Goal: Find specific page/section: Find specific page/section

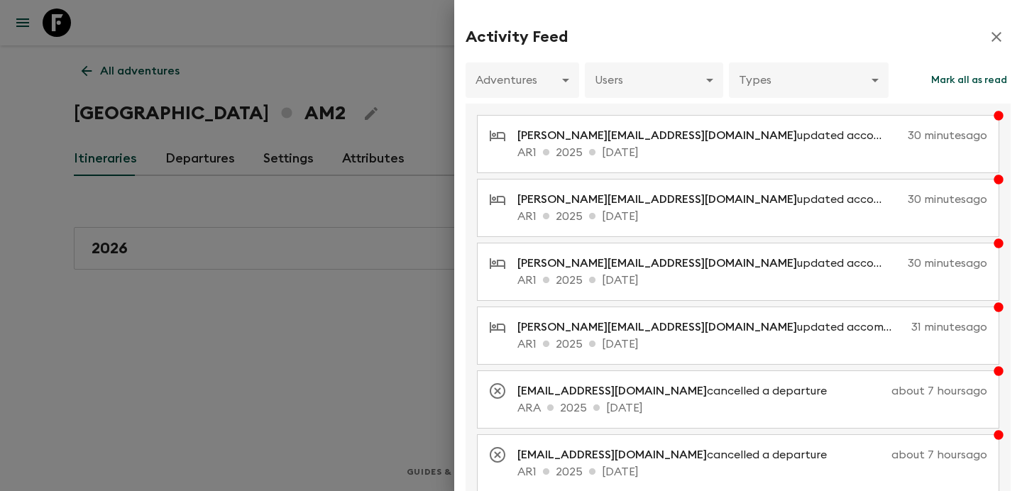
click at [435, 67] on div at bounding box center [511, 245] width 1022 height 491
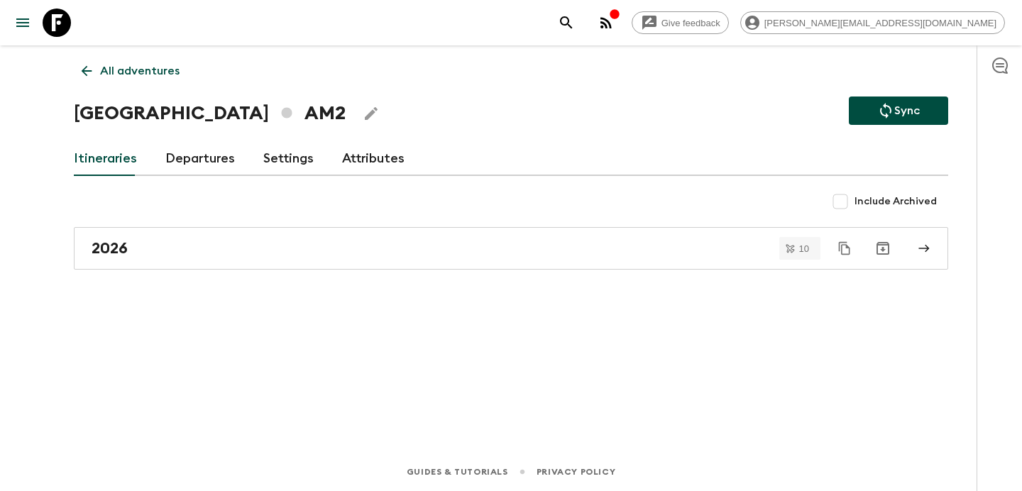
click at [612, 19] on icon "button" at bounding box center [605, 22] width 11 height 11
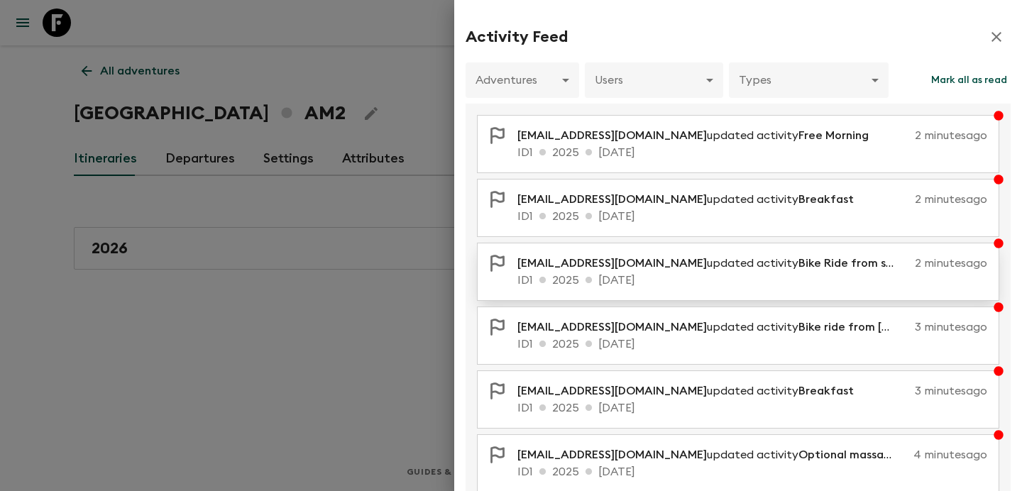
scroll to position [291, 0]
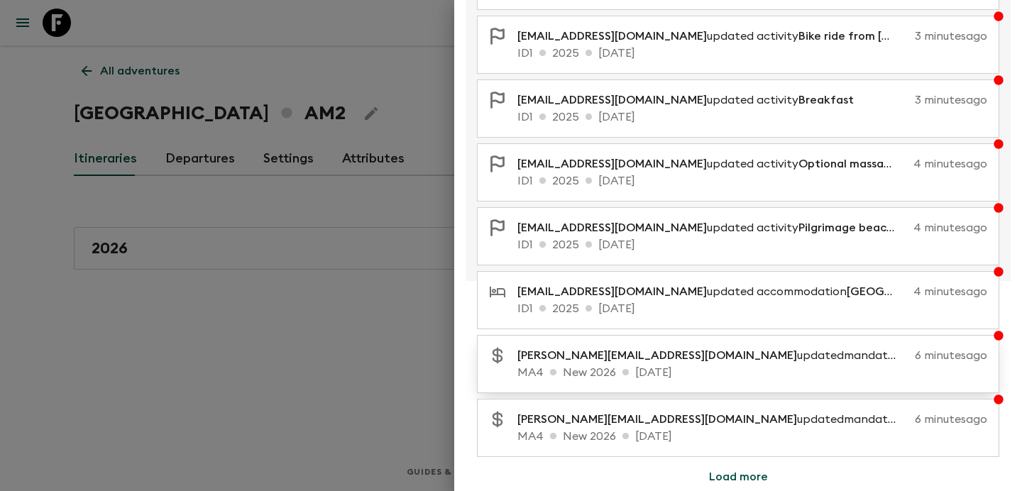
click at [685, 362] on p "[PERSON_NAME][EMAIL_ADDRESS][DOMAIN_NAME] updated mandatory costs" at bounding box center [713, 355] width 392 height 17
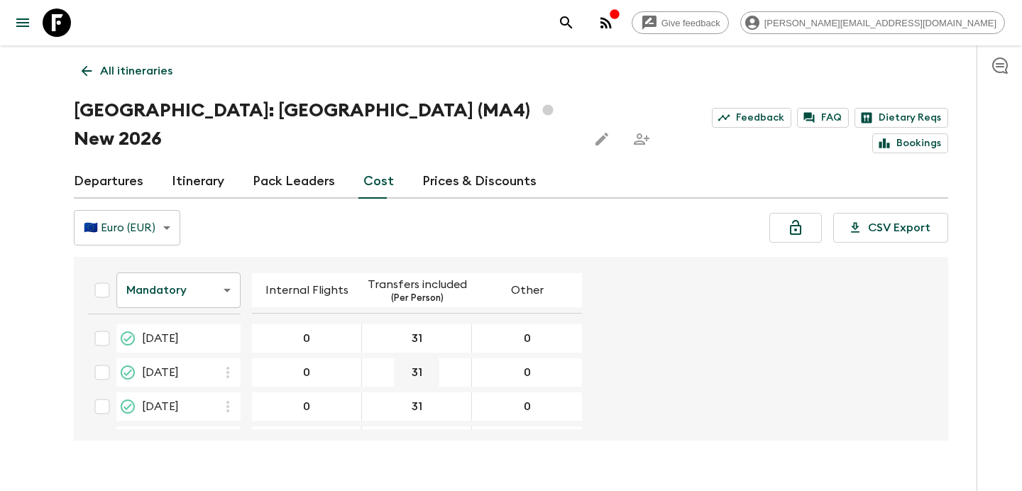
scroll to position [440, 0]
click at [231, 275] on body "Give feedback [PERSON_NAME][EMAIL_ADDRESS][DOMAIN_NAME] All itineraries [GEOGRA…" at bounding box center [511, 259] width 1022 height 519
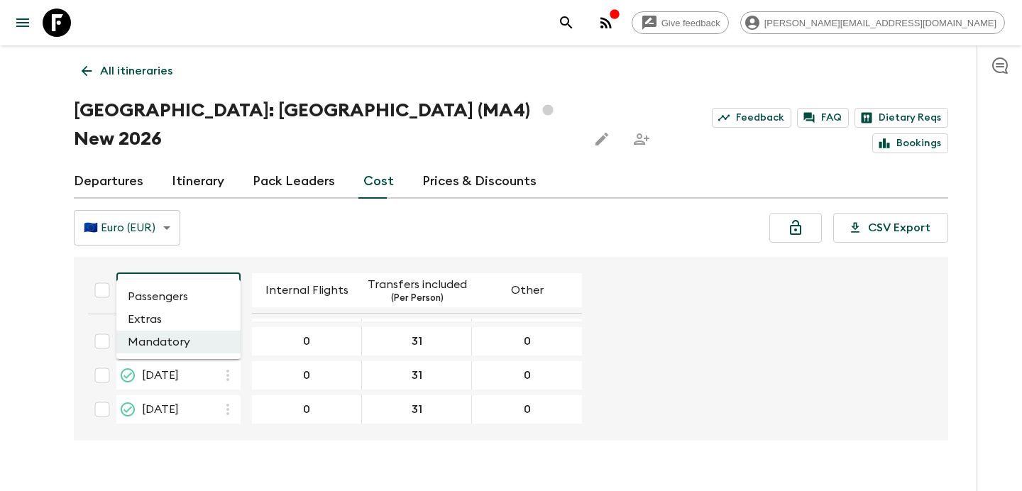
click at [221, 299] on li "Passengers" at bounding box center [178, 296] width 124 height 23
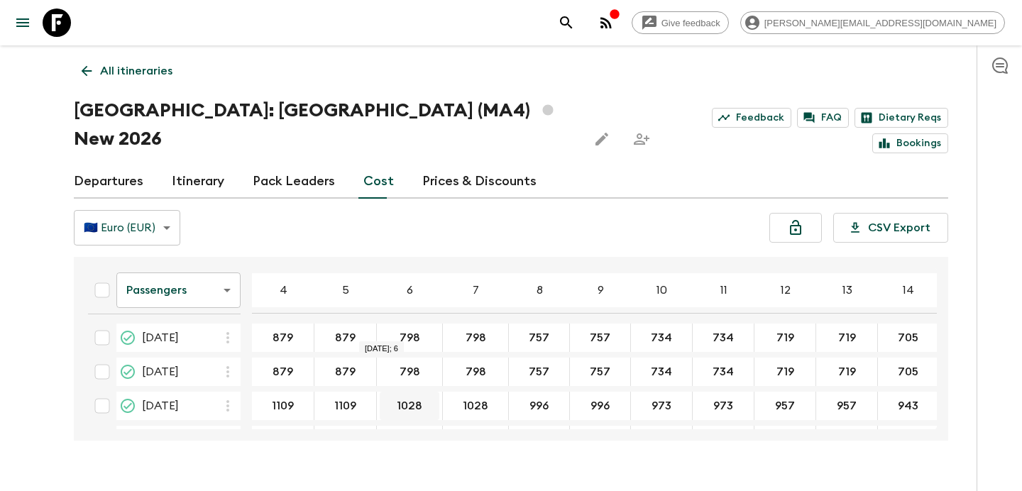
scroll to position [446, 0]
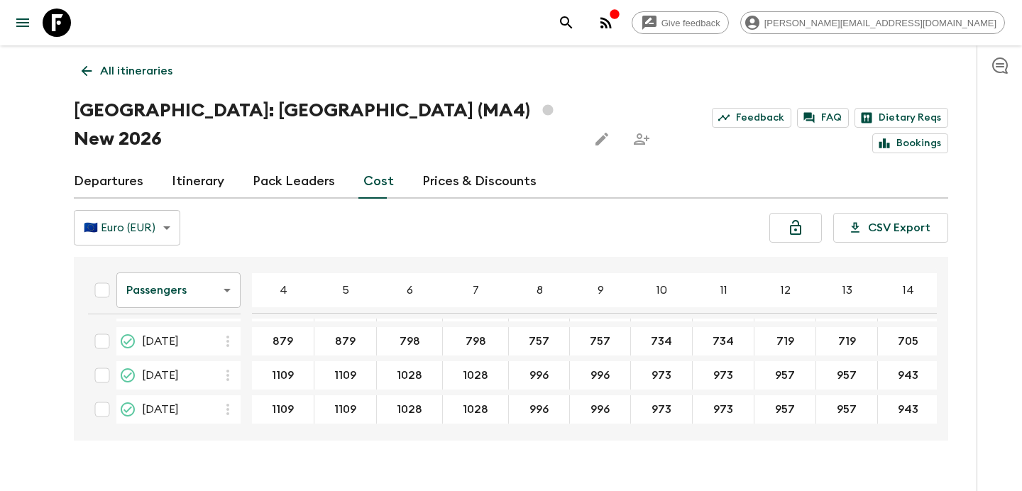
click at [204, 250] on body "Give feedback [PERSON_NAME][EMAIL_ADDRESS][DOMAIN_NAME] All itineraries [GEOGRA…" at bounding box center [511, 259] width 1022 height 519
click at [199, 326] on li "Extras" at bounding box center [178, 319] width 124 height 23
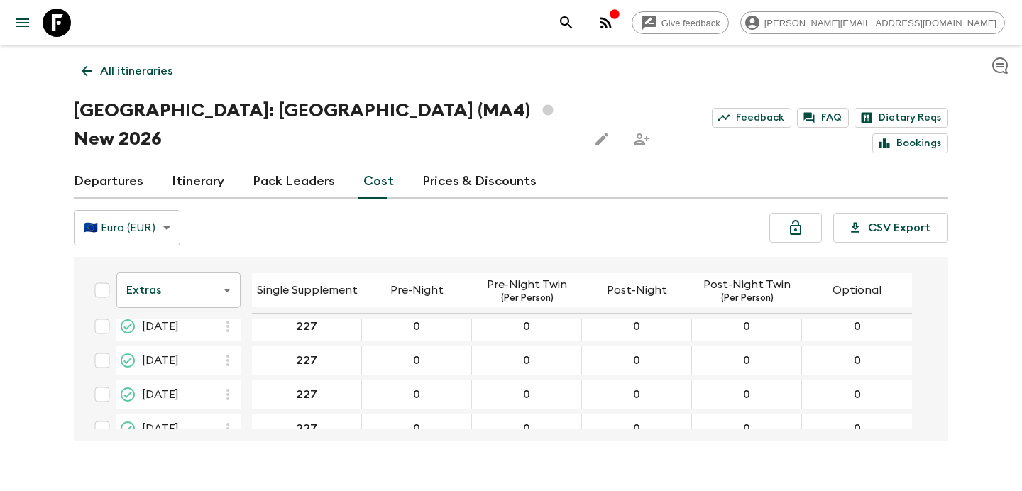
scroll to position [440, 0]
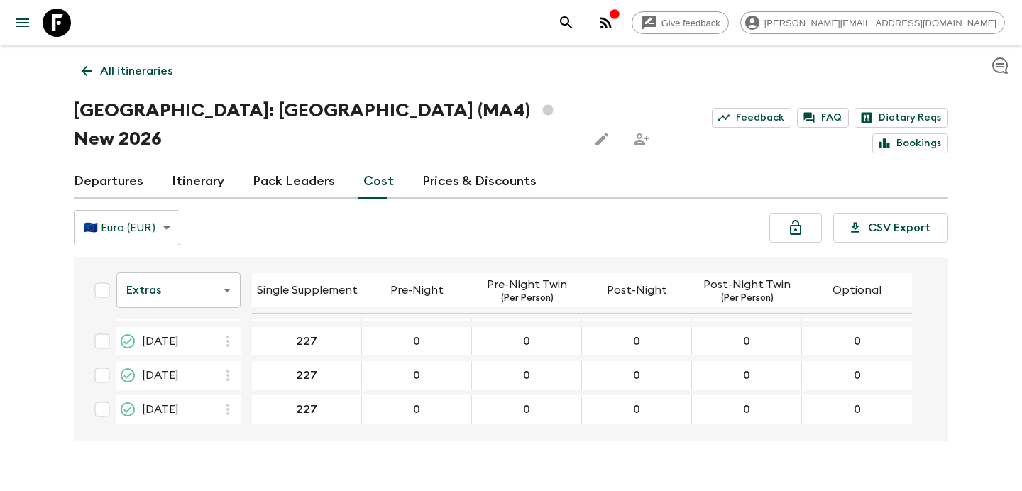
click at [160, 60] on link "All itineraries" at bounding box center [127, 71] width 106 height 28
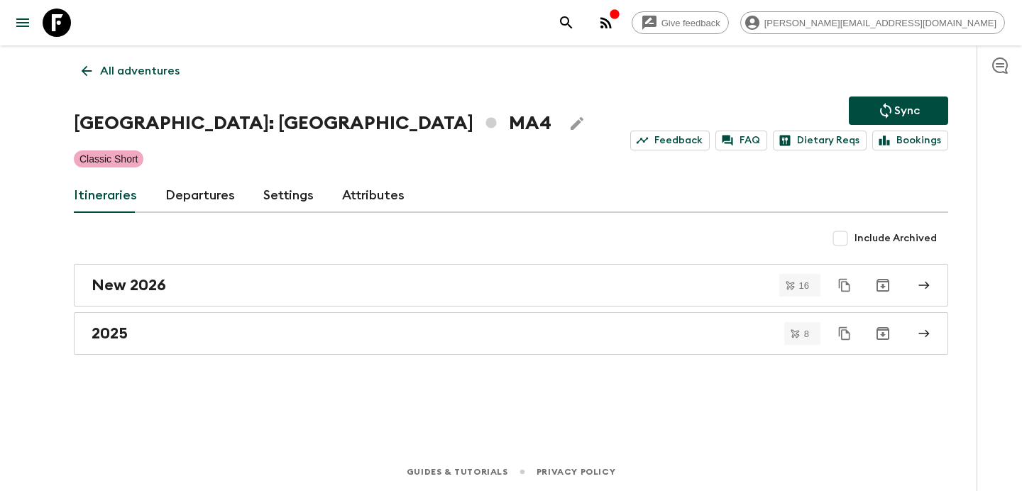
click at [614, 26] on icon "button" at bounding box center [605, 22] width 17 height 17
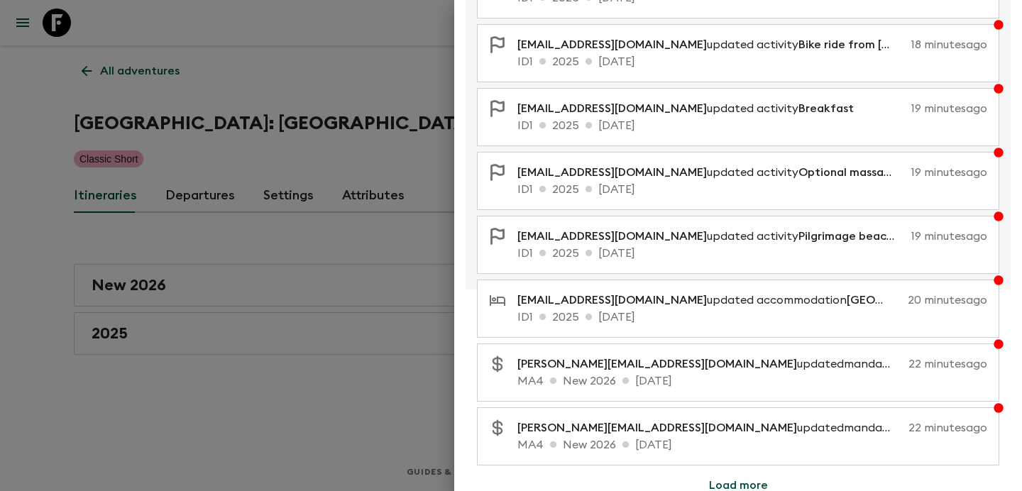
scroll to position [291, 0]
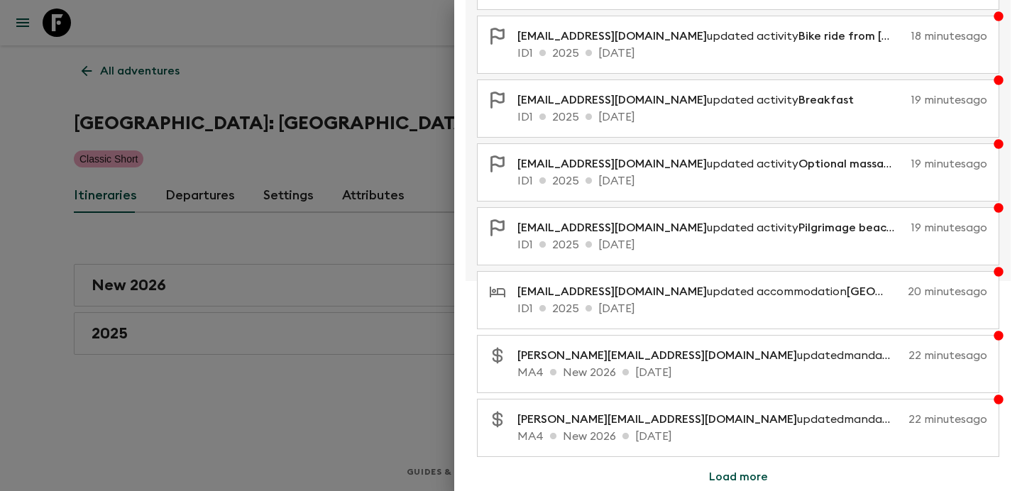
click at [749, 476] on button "Load more" at bounding box center [738, 477] width 93 height 28
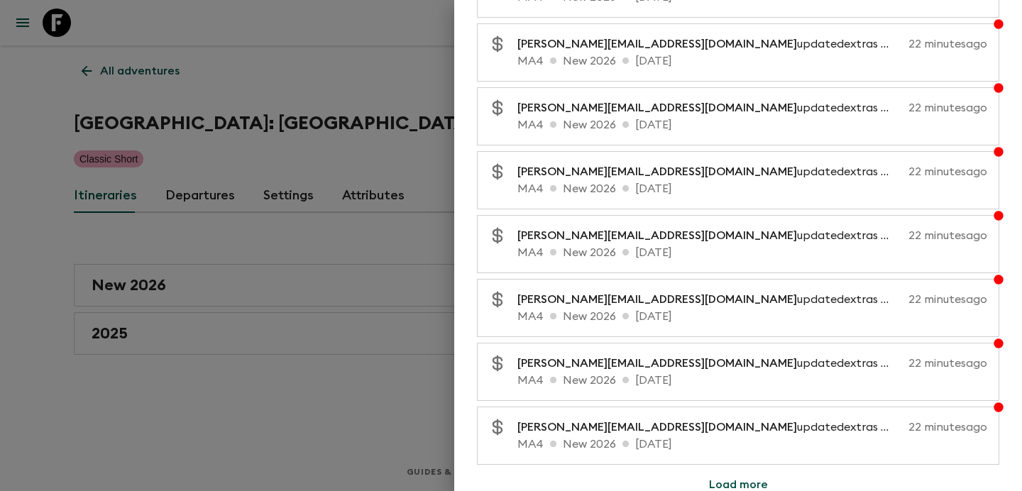
scroll to position [930, 0]
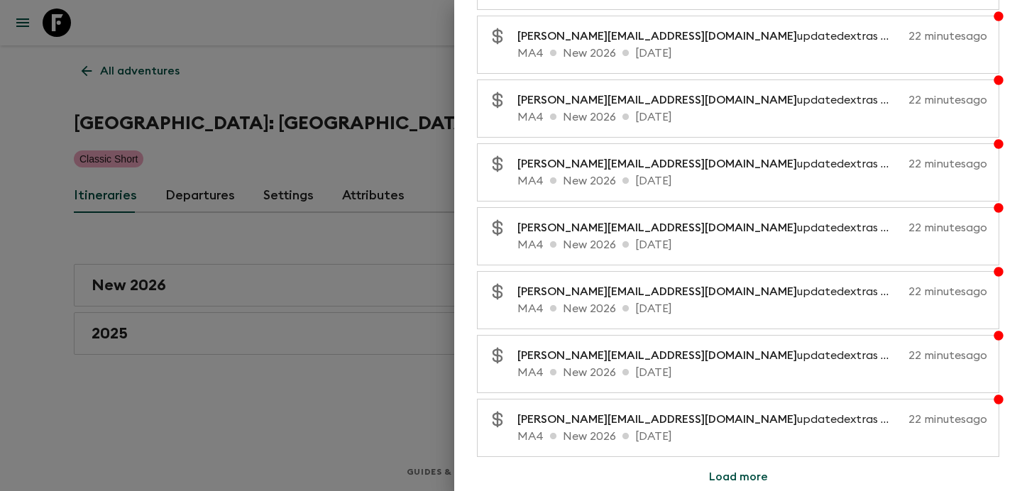
click at [734, 478] on button "Load more" at bounding box center [738, 477] width 93 height 28
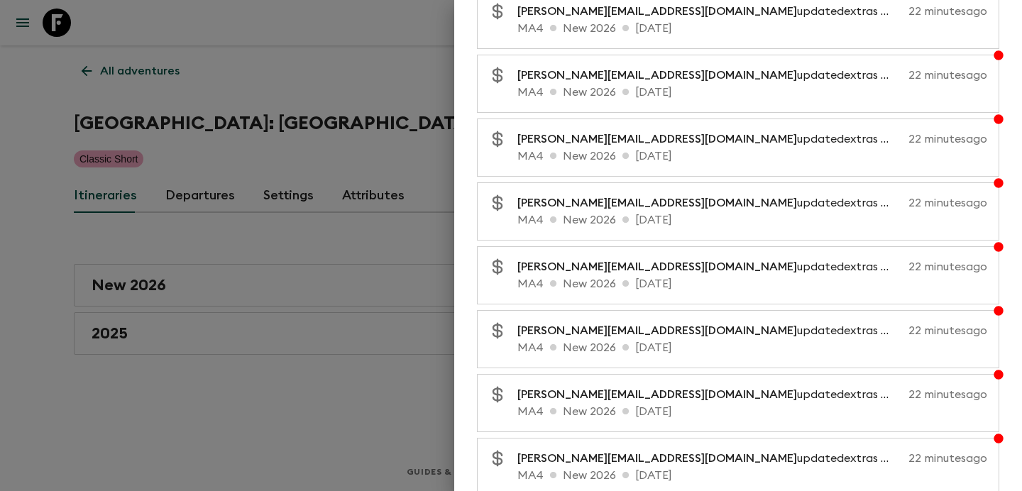
scroll to position [1568, 0]
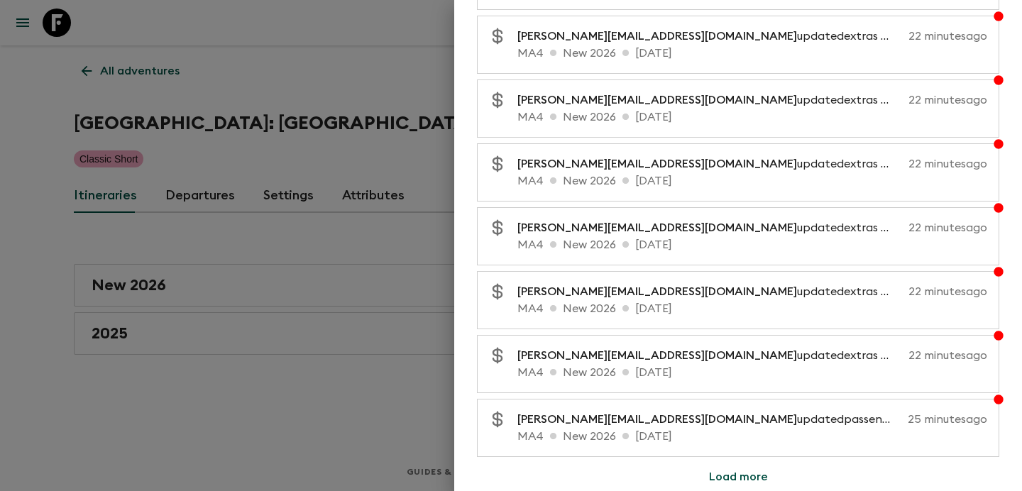
click at [332, 224] on div at bounding box center [511, 245] width 1022 height 491
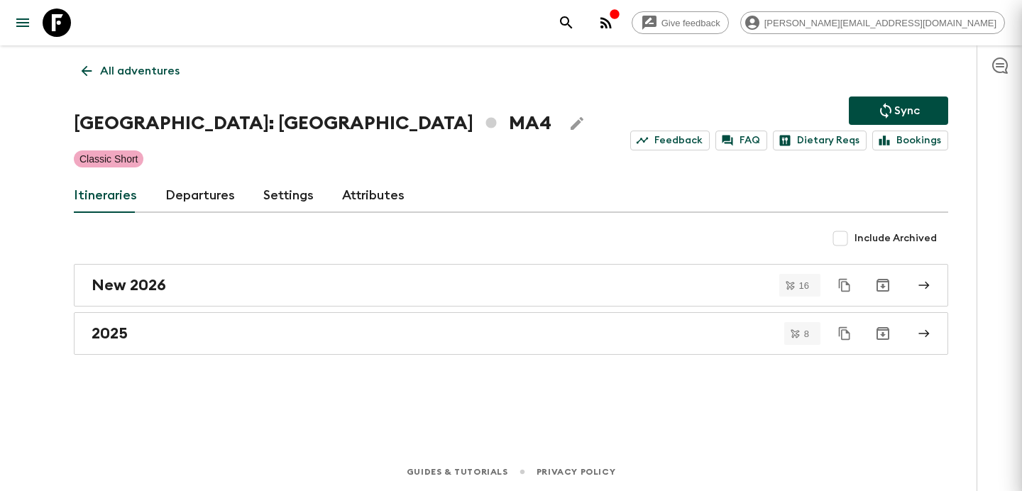
scroll to position [0, 0]
click at [612, 27] on icon "button" at bounding box center [605, 22] width 11 height 11
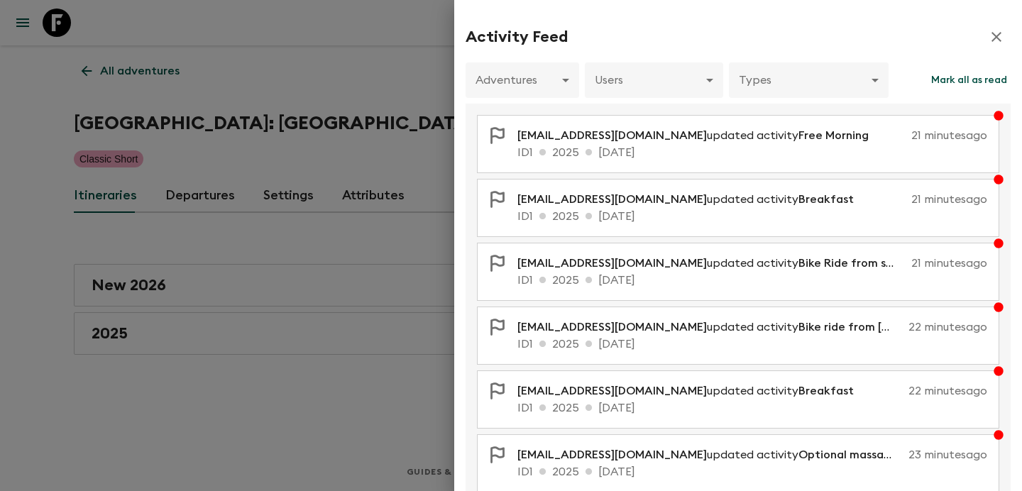
click at [371, 69] on div at bounding box center [511, 245] width 1022 height 491
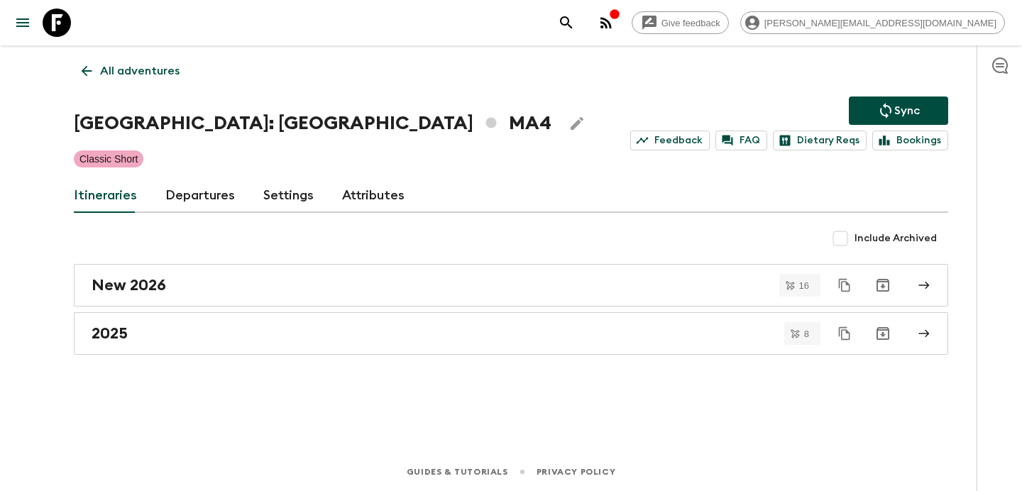
click at [620, 13] on button "button" at bounding box center [606, 23] width 28 height 28
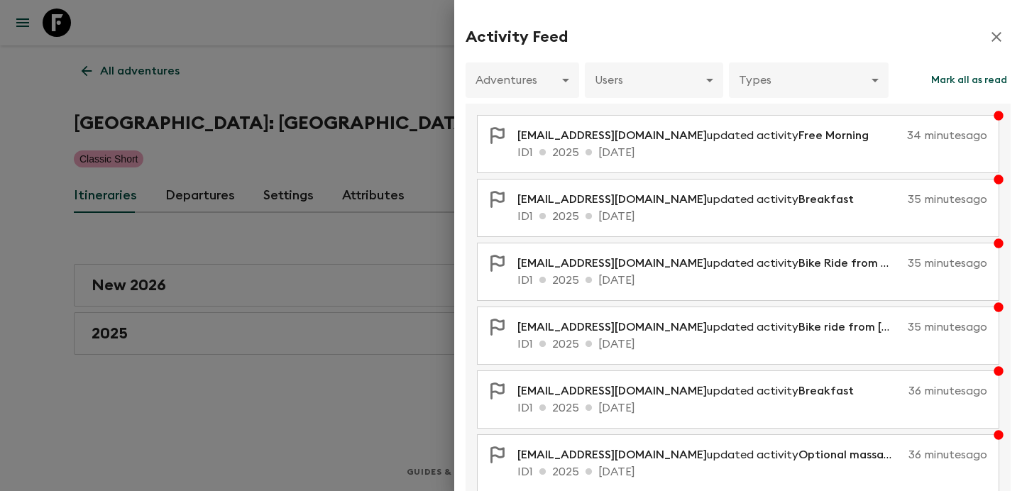
click at [392, 143] on div at bounding box center [511, 245] width 1022 height 491
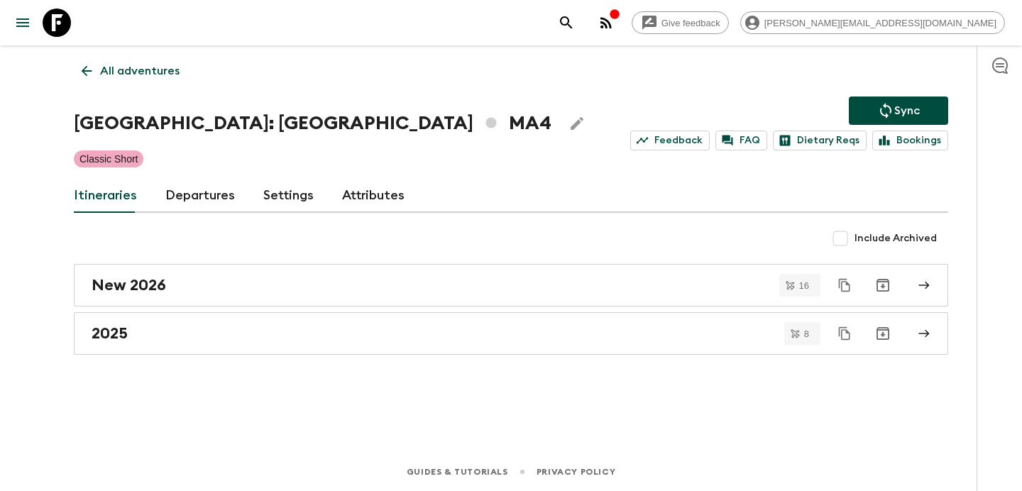
click at [131, 75] on p "All adventures" at bounding box center [139, 70] width 79 height 17
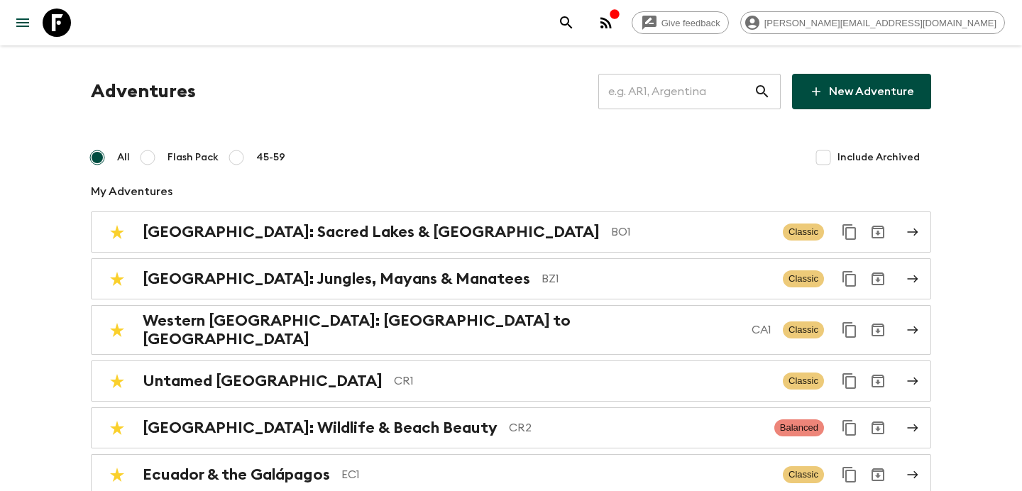
click at [702, 94] on input "text" at bounding box center [675, 92] width 155 height 40
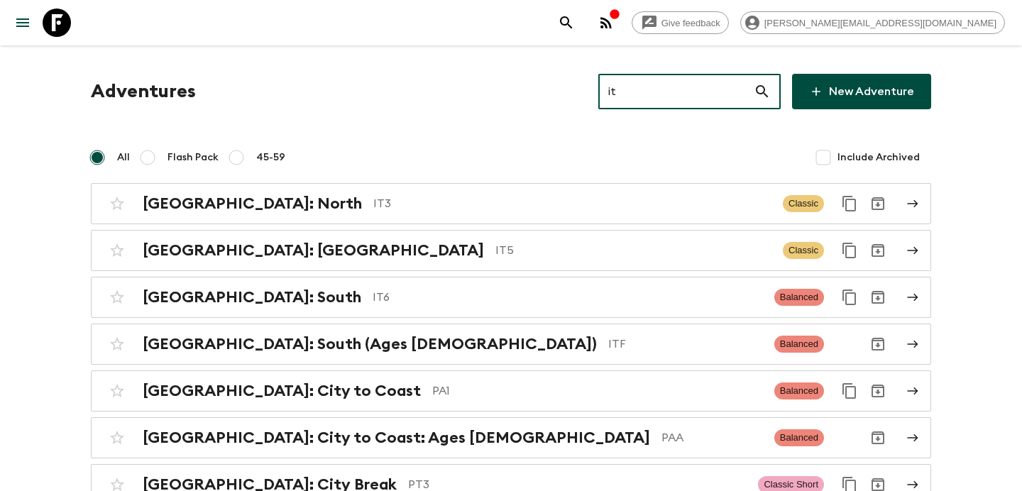
type input "it6"
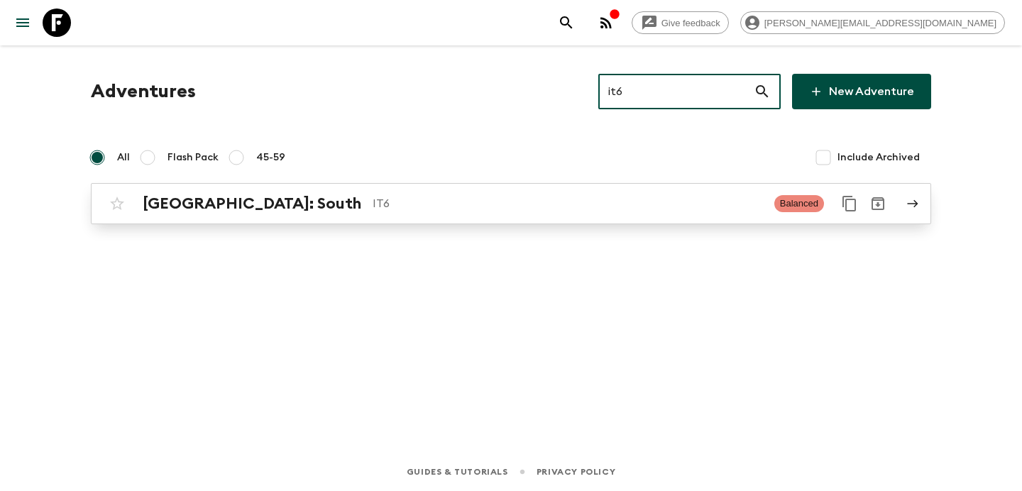
click at [699, 209] on p "IT6" at bounding box center [568, 203] width 390 height 17
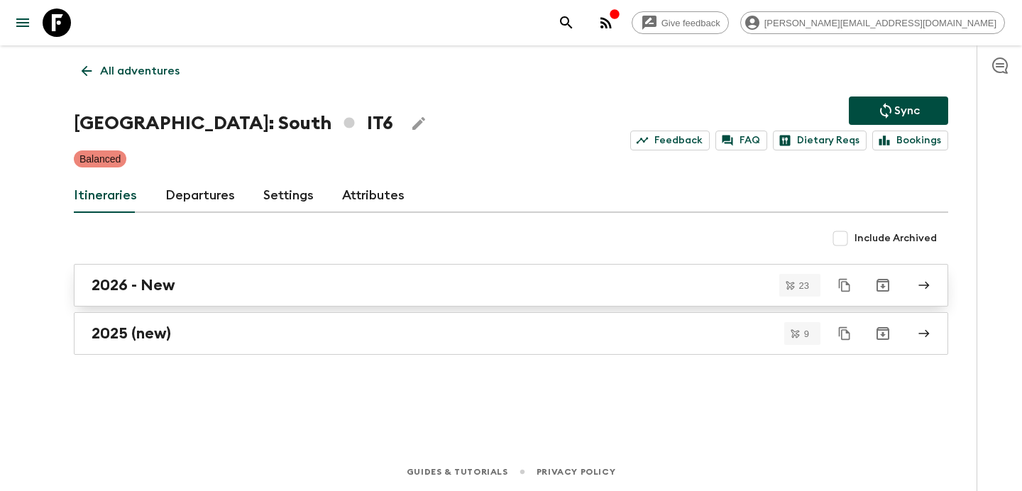
click at [246, 299] on link "2026 - New" at bounding box center [511, 285] width 874 height 43
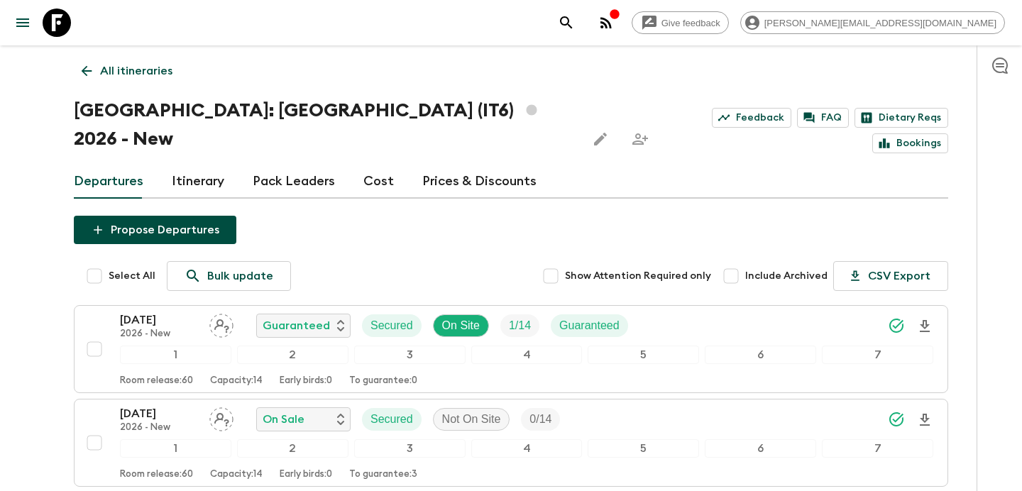
click at [125, 65] on p "All itineraries" at bounding box center [136, 70] width 72 height 17
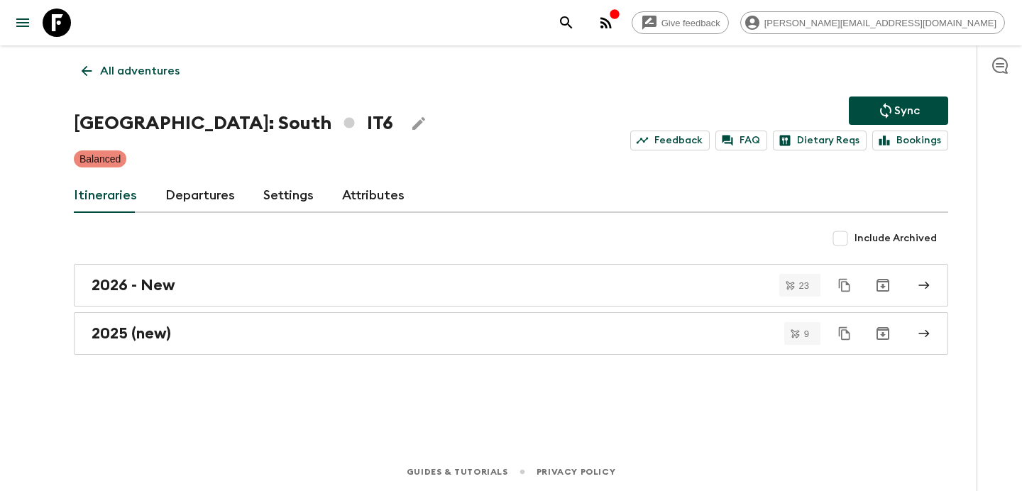
click at [125, 65] on p "All adventures" at bounding box center [139, 70] width 79 height 17
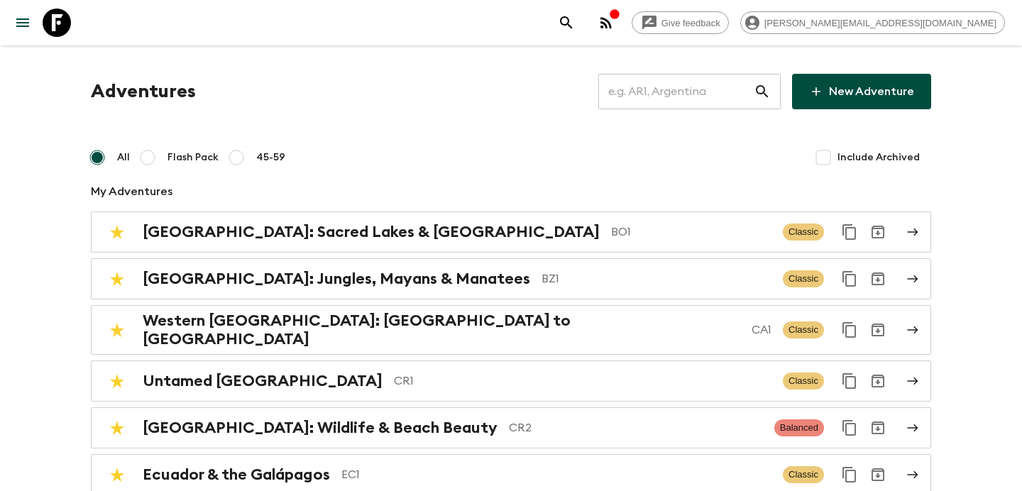
click at [711, 100] on input "text" at bounding box center [675, 92] width 155 height 40
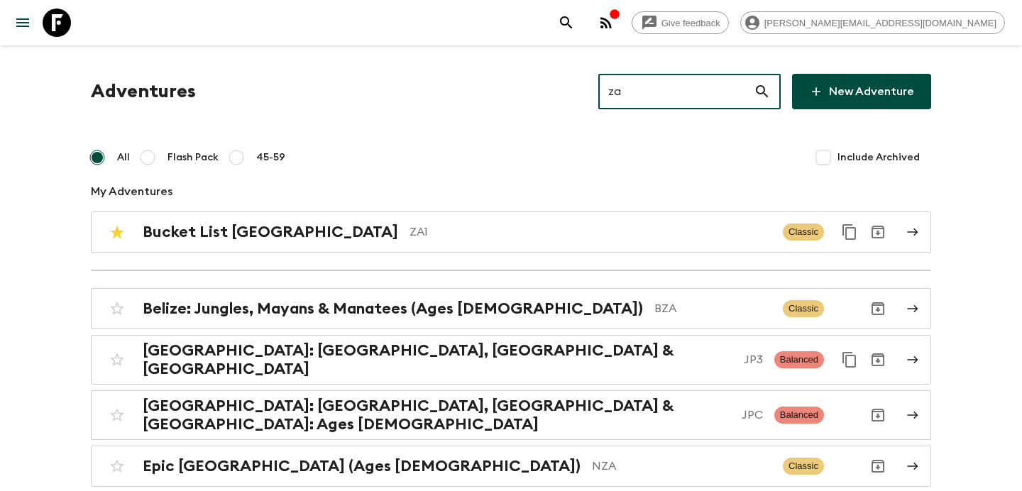
type input "za1"
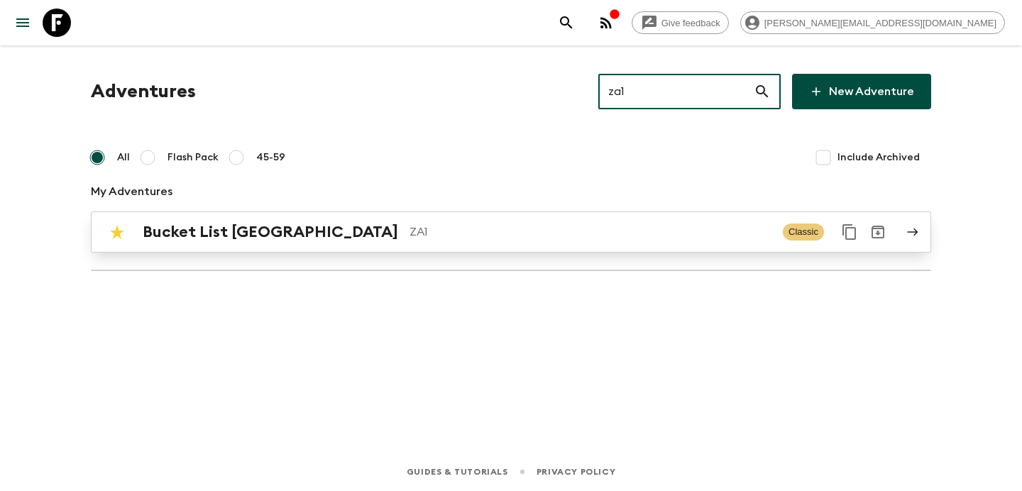
click at [671, 235] on p "ZA1" at bounding box center [590, 232] width 362 height 17
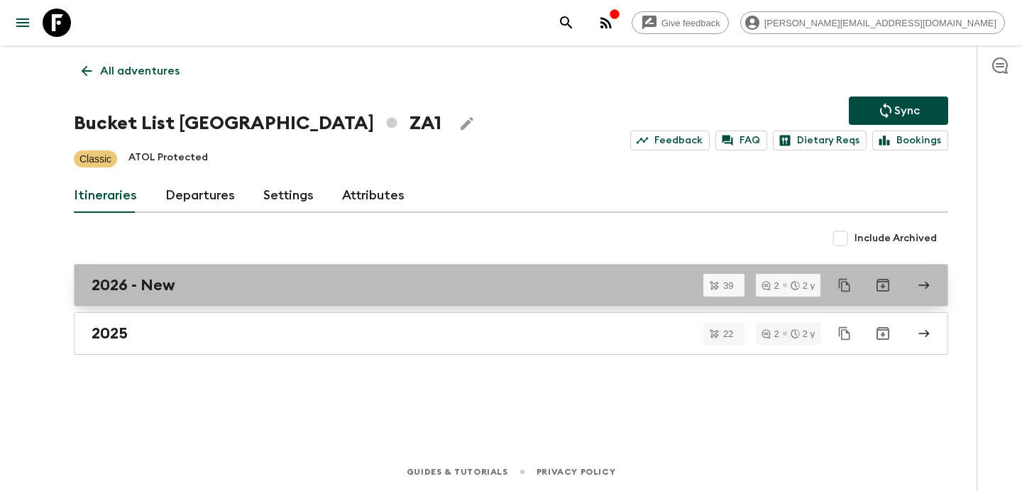
click at [267, 276] on div "2026 - New" at bounding box center [498, 285] width 812 height 18
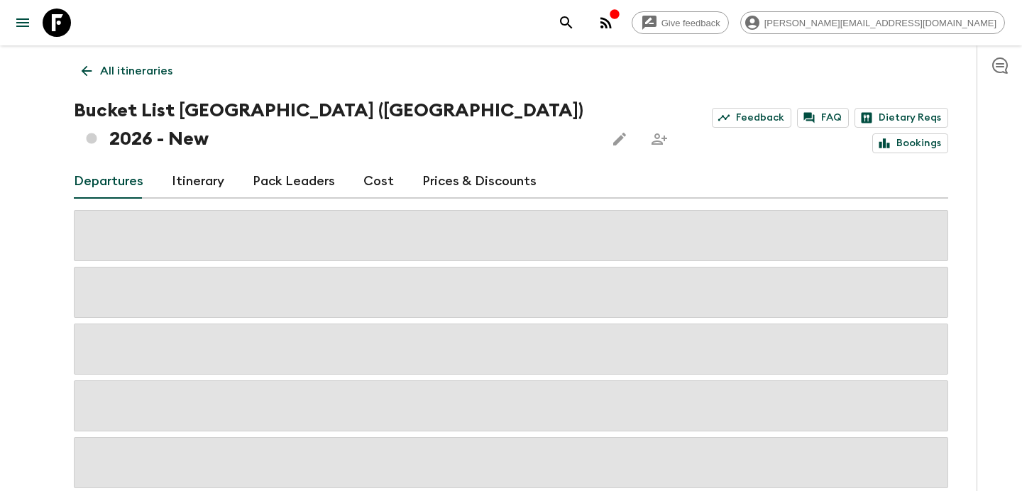
click at [373, 165] on link "Cost" at bounding box center [378, 182] width 31 height 34
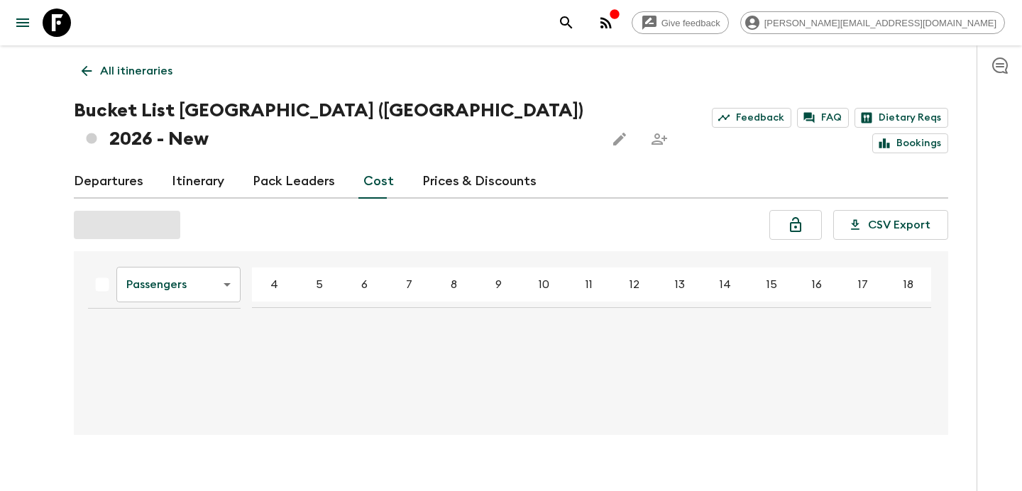
click at [206, 252] on body "Give feedback [PERSON_NAME][EMAIL_ADDRESS][DOMAIN_NAME] All itineraries Bucket …" at bounding box center [511, 256] width 1022 height 513
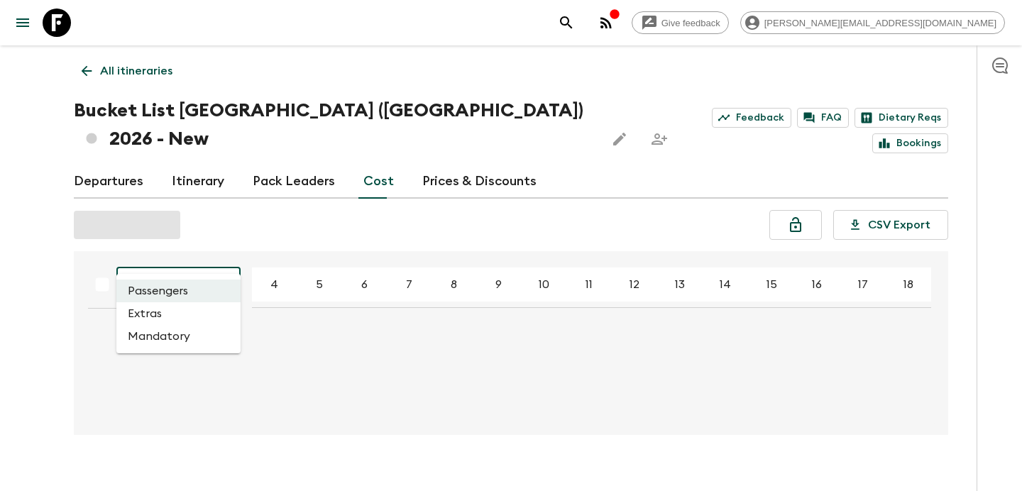
click at [180, 341] on li "Mandatory" at bounding box center [178, 336] width 124 height 23
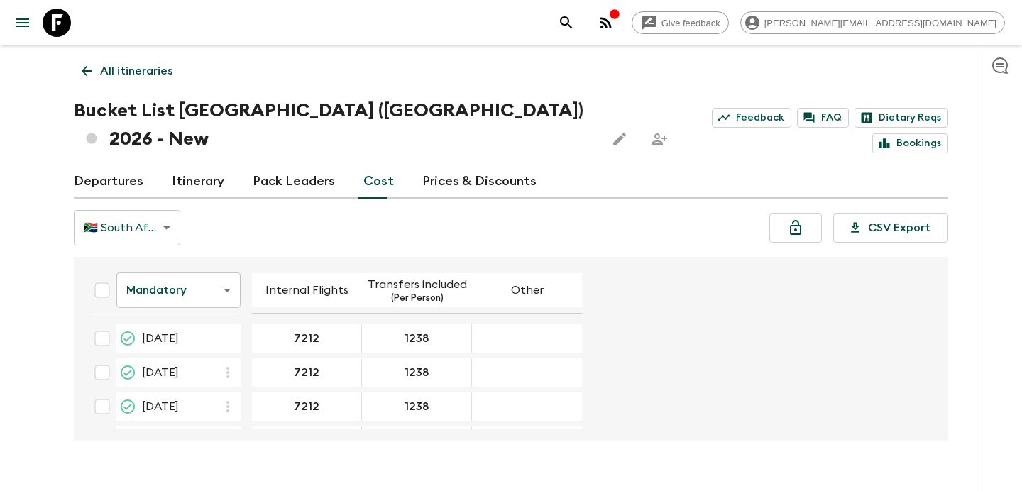
click at [143, 65] on p "All itineraries" at bounding box center [136, 70] width 72 height 17
